Goal: Task Accomplishment & Management: Use online tool/utility

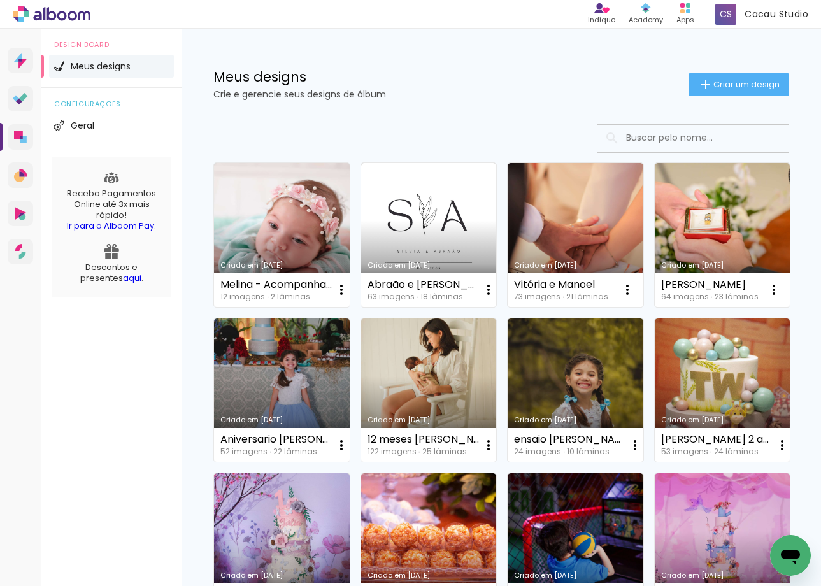
click at [664, 319] on div "Criado em [DATE] Melina - Acompanhamento Mensal 12 imagens ∙ 2 lâminas Abrir Fa…" at bounding box center [501, 545] width 587 height 776
click at [422, 233] on link "Criado em [DATE]" at bounding box center [429, 235] width 136 height 144
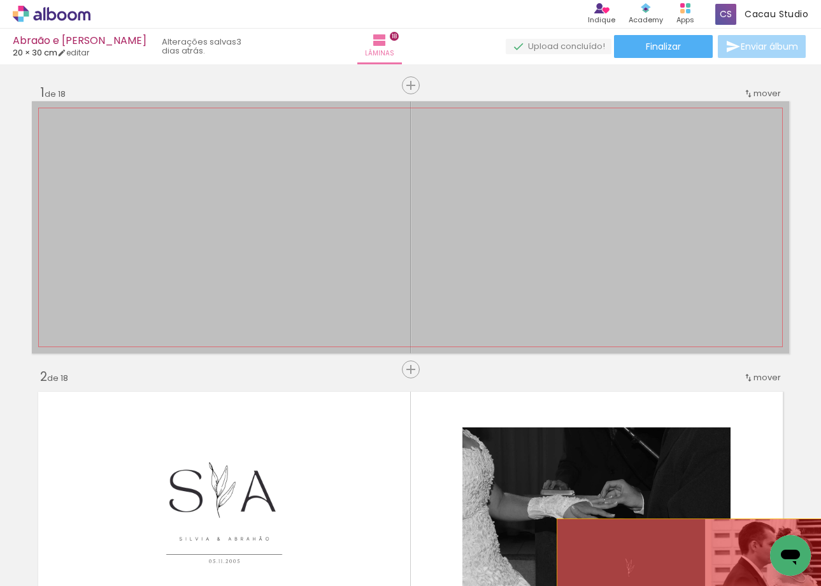
drag, startPoint x: 540, startPoint y: 199, endPoint x: 704, endPoint y: 569, distance: 405.3
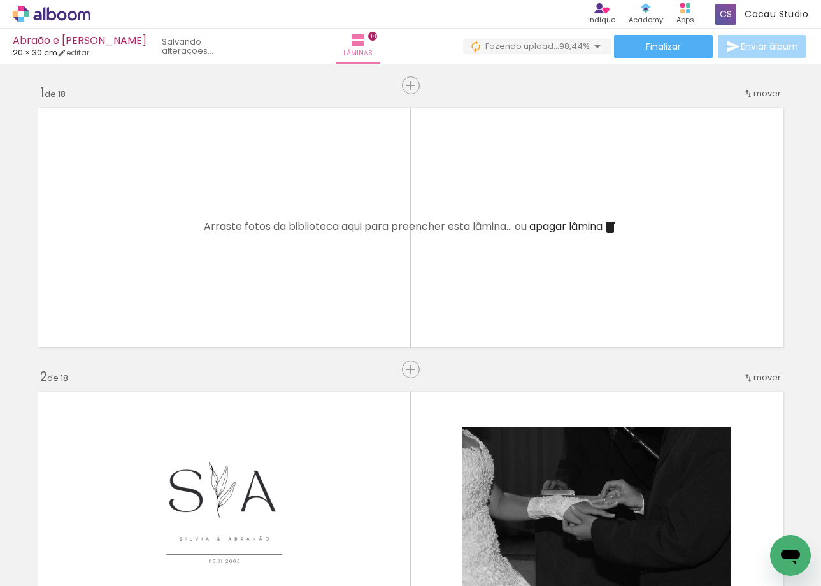
scroll to position [0, 3853]
drag, startPoint x: 755, startPoint y: 541, endPoint x: 541, endPoint y: 203, distance: 399.9
click at [541, 203] on quentale-workspace at bounding box center [410, 293] width 821 height 586
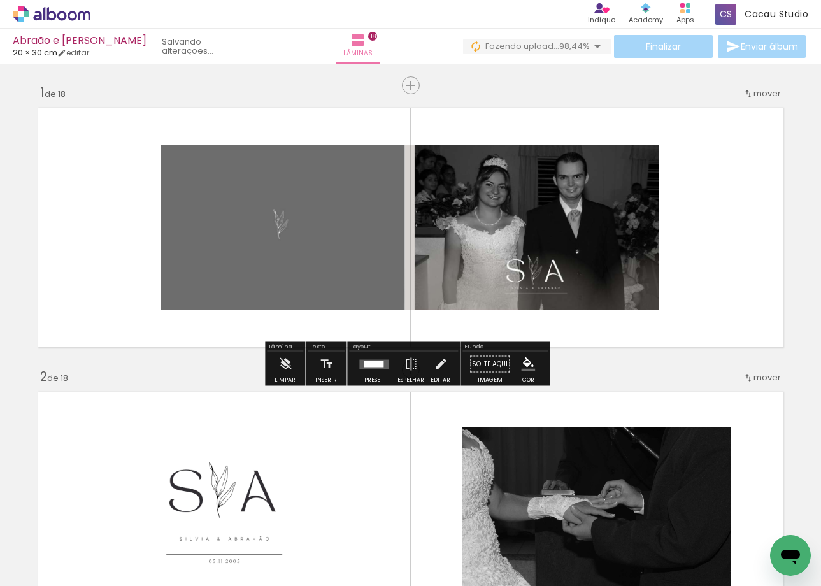
click at [364, 371] on div at bounding box center [374, 364] width 34 height 25
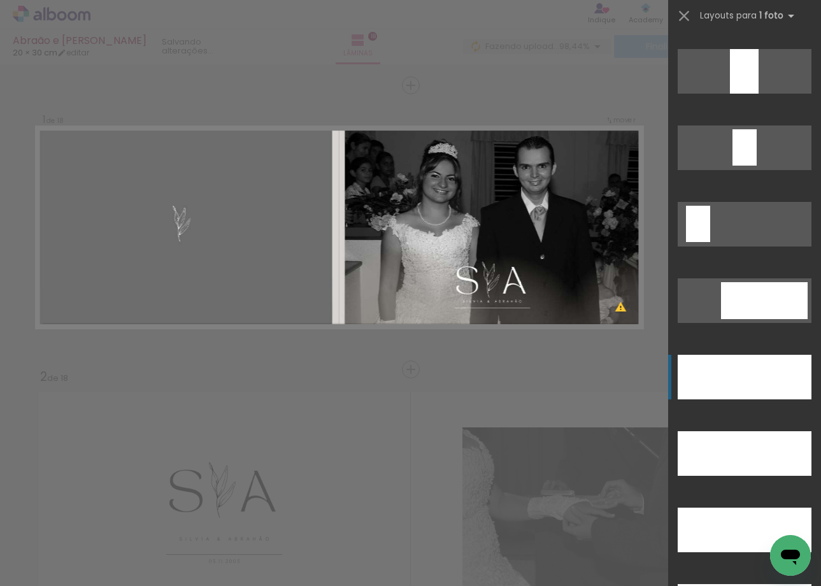
scroll to position [3376, 0]
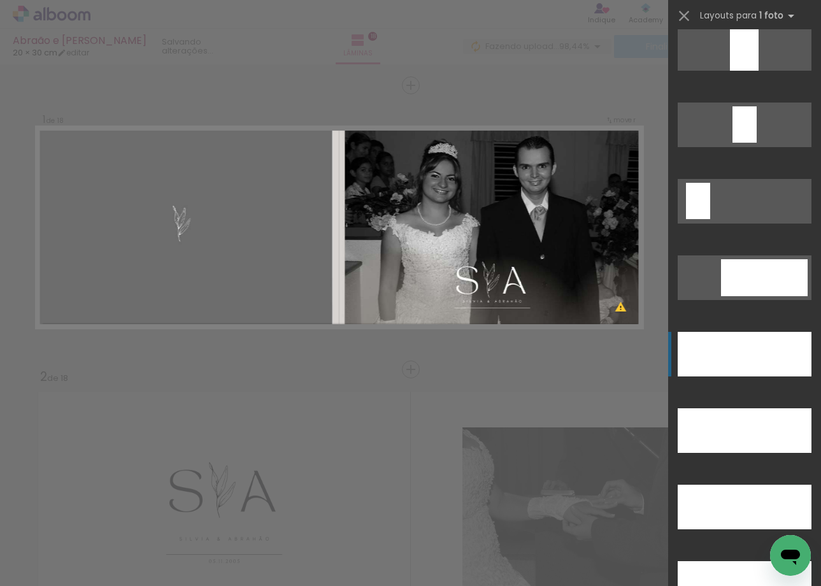
click at [739, 352] on div at bounding box center [745, 354] width 134 height 45
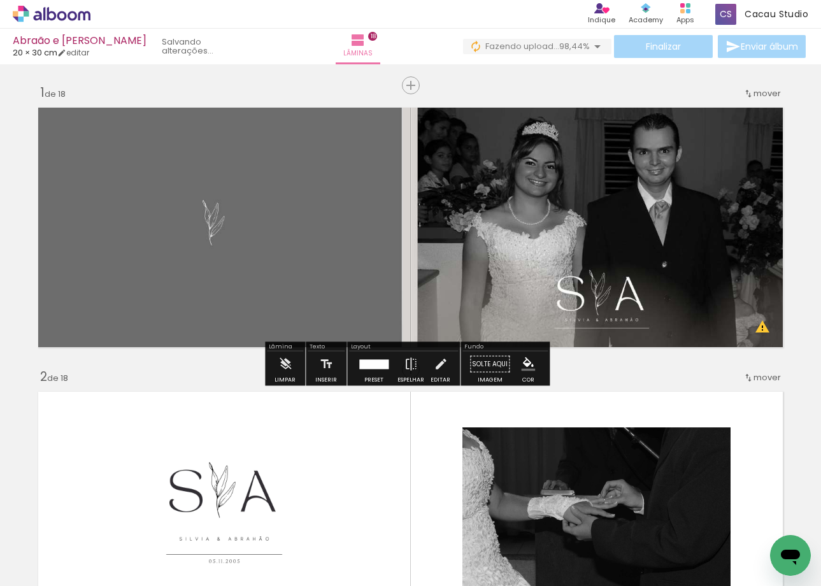
click at [664, 47] on div "Finalizar Enviar álbum" at bounding box center [635, 46] width 345 height 23
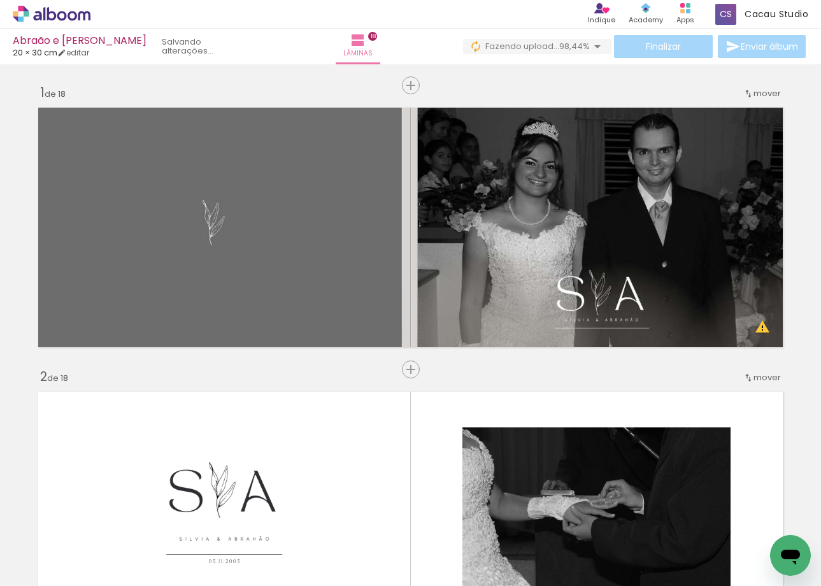
click at [650, 53] on div "Finalizar Enviar álbum" at bounding box center [635, 46] width 345 height 23
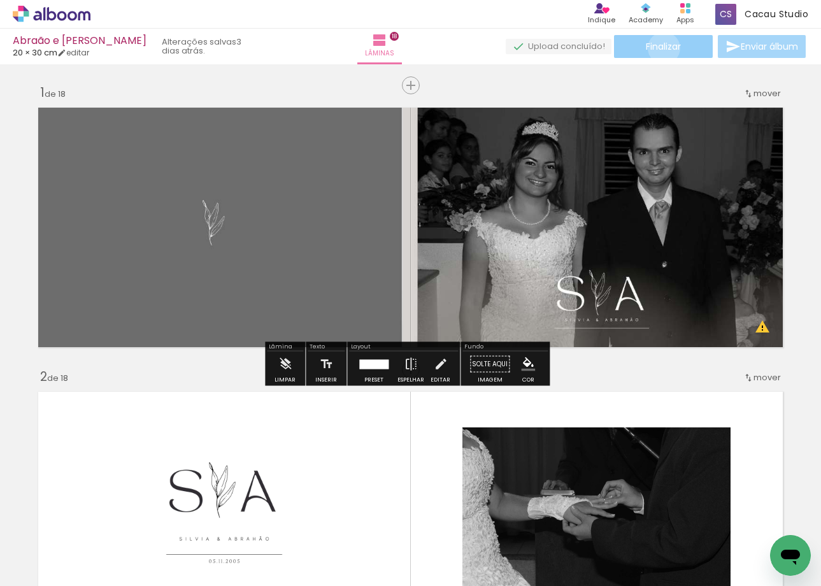
click at [659, 48] on span "Finalizar" at bounding box center [663, 46] width 35 height 9
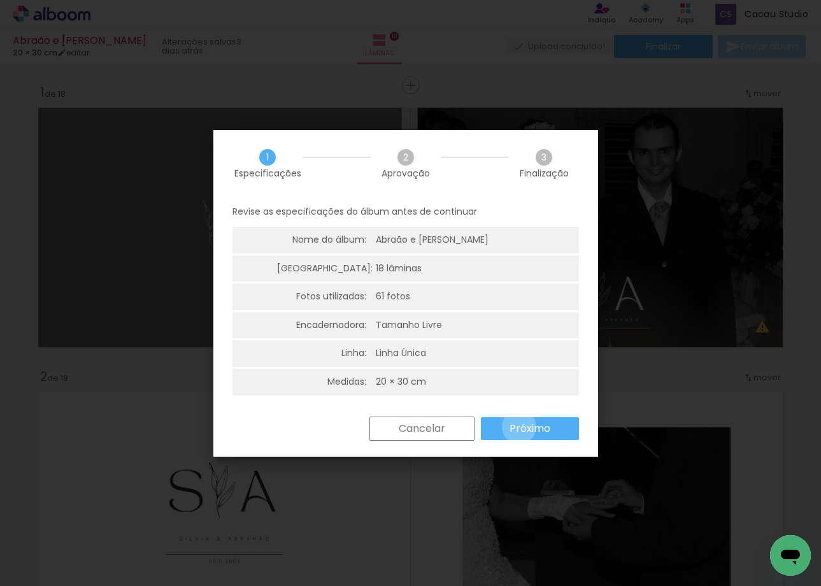
click at [0, 0] on slot "Próximo" at bounding box center [0, 0] width 0 height 0
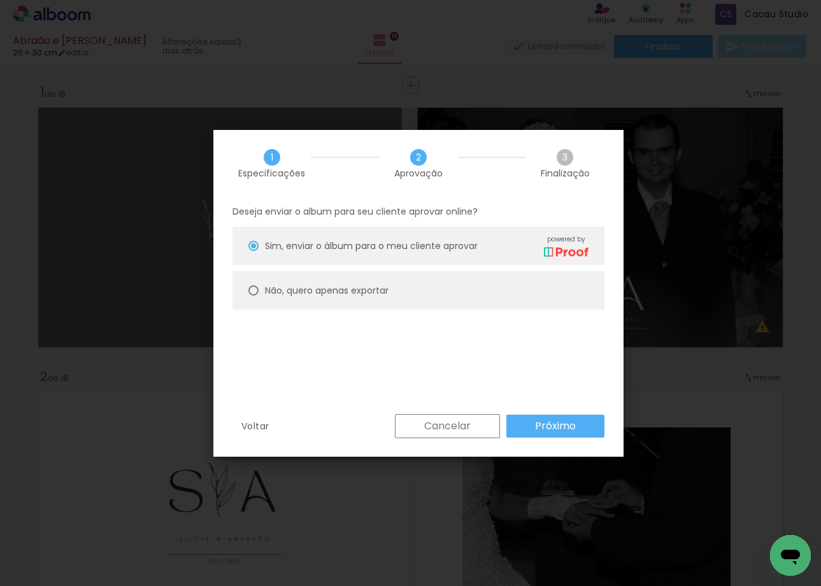
click at [0, 0] on paper-button "Próximo" at bounding box center [0, 0] width 0 height 0
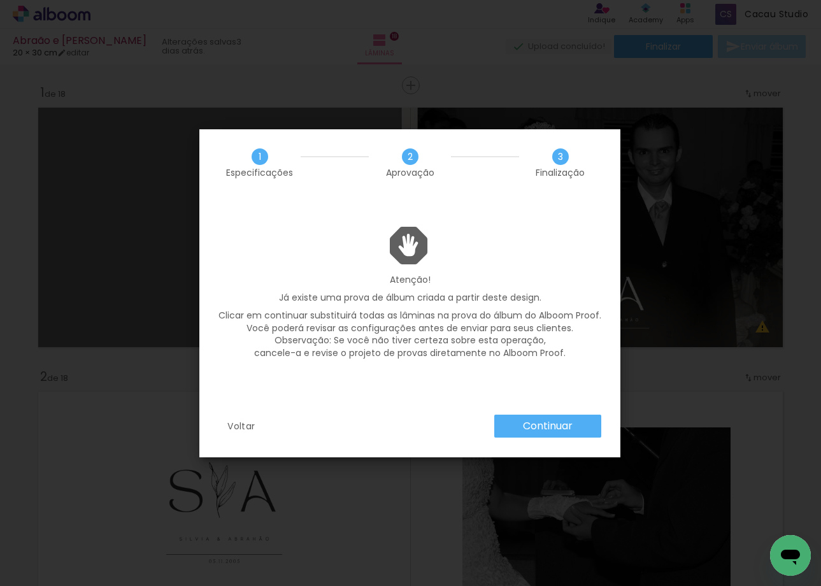
click at [0, 0] on slot "Continuar" at bounding box center [0, 0] width 0 height 0
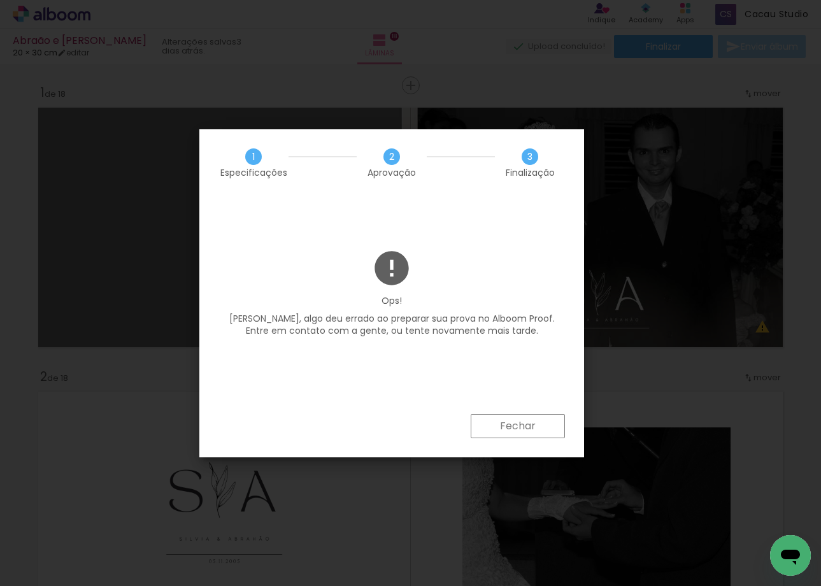
drag, startPoint x: 639, startPoint y: 55, endPoint x: 635, endPoint y: 63, distance: 8.5
click at [639, 56] on iron-overlay-backdrop at bounding box center [410, 293] width 821 height 586
click at [0, 0] on slot "Fechar" at bounding box center [0, 0] width 0 height 0
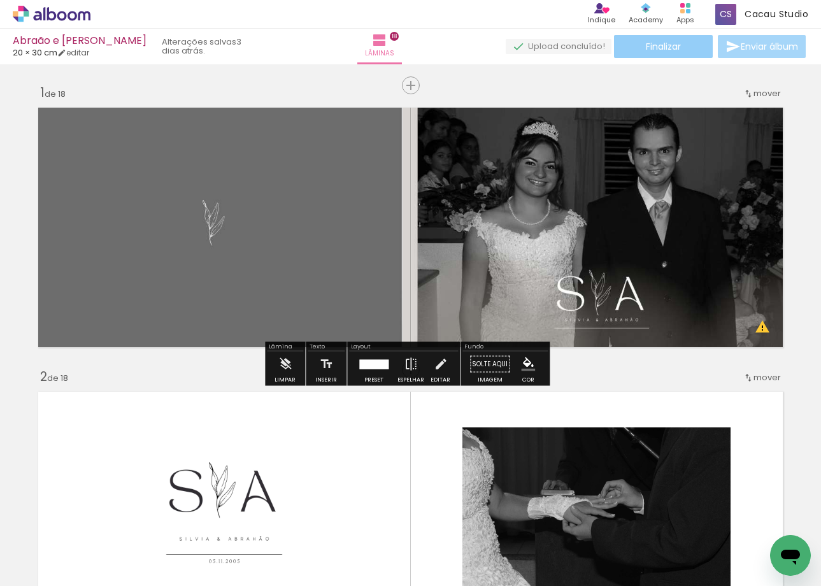
click at [678, 38] on paper-button "Finalizar" at bounding box center [663, 46] width 99 height 23
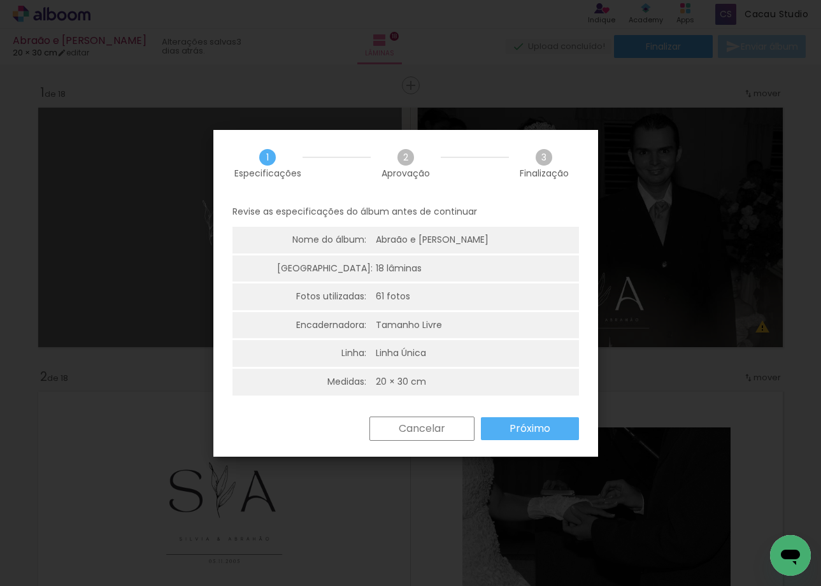
click at [0, 0] on paper-button "Próximo" at bounding box center [0, 0] width 0 height 0
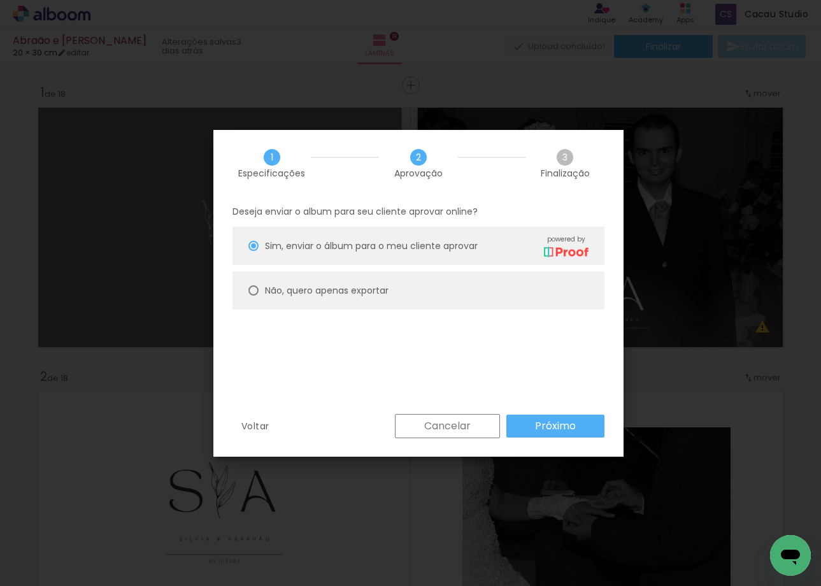
click at [0, 0] on div "Deseja enviar o album para seu cliente aprovar online? [PERSON_NAME], enviar o …" at bounding box center [0, 0] width 0 height 0
click at [0, 0] on paper-button "Próximo" at bounding box center [0, 0] width 0 height 0
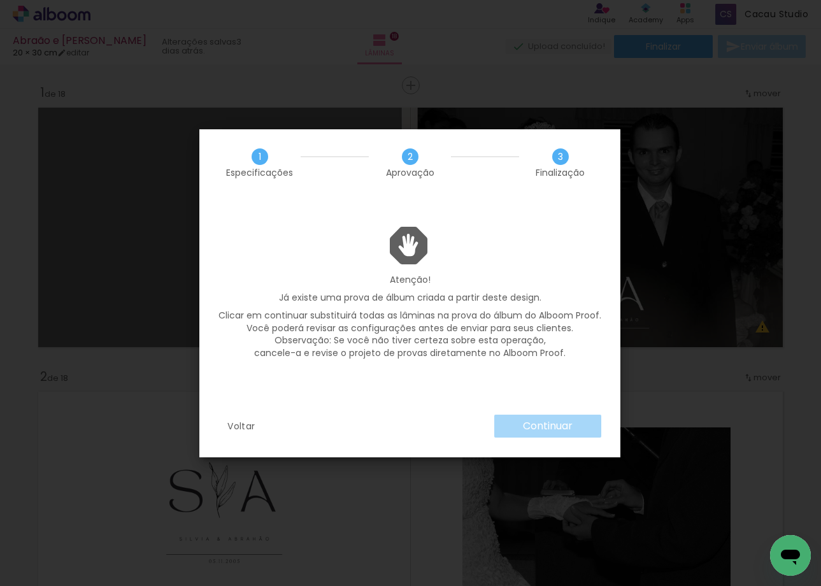
click at [0, 0] on div "Continuar" at bounding box center [0, 0] width 0 height 0
click at [0, 0] on slot "Continuar" at bounding box center [0, 0] width 0 height 0
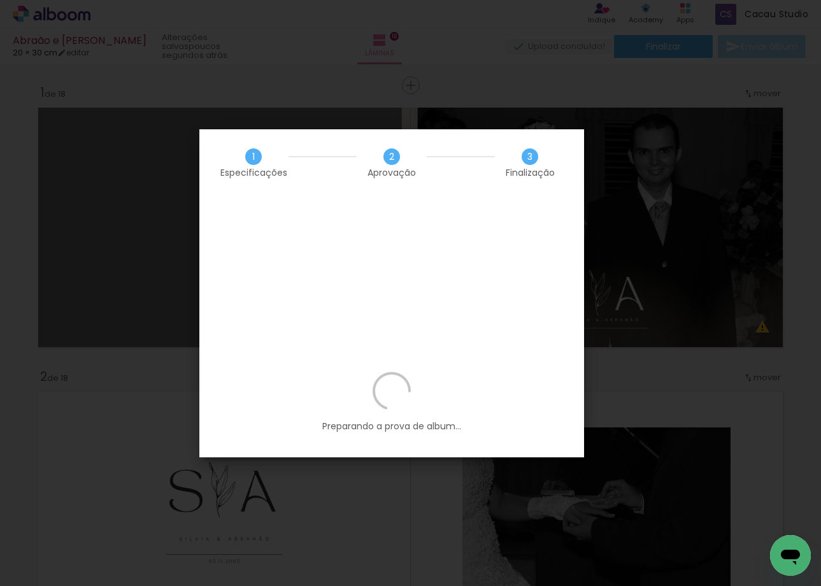
click at [661, 382] on iron-overlay-backdrop at bounding box center [410, 293] width 821 height 586
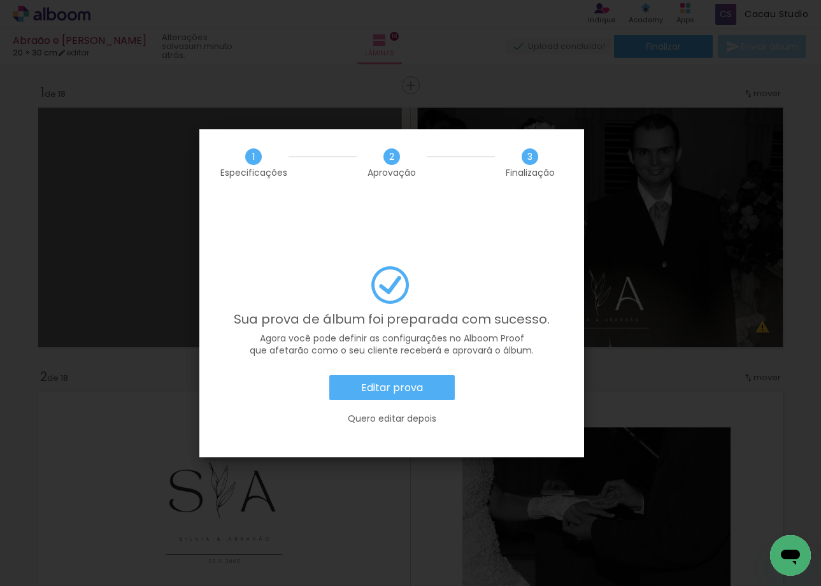
click at [679, 363] on iron-overlay-backdrop at bounding box center [410, 293] width 821 height 586
click at [0, 0] on slot "Editar prova" at bounding box center [0, 0] width 0 height 0
